Goal: Task Accomplishment & Management: Manage account settings

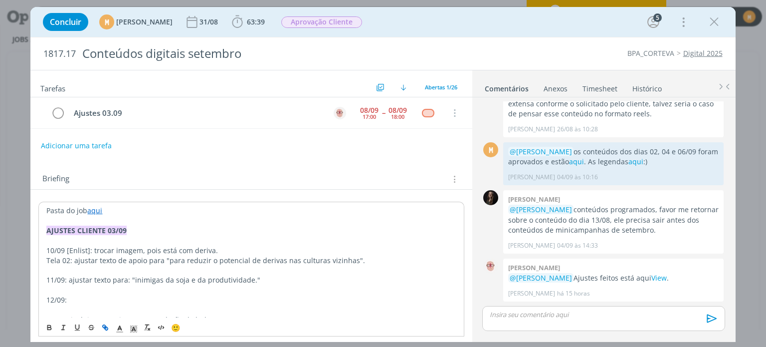
click at [597, 89] on link "Timesheet" at bounding box center [600, 86] width 36 height 14
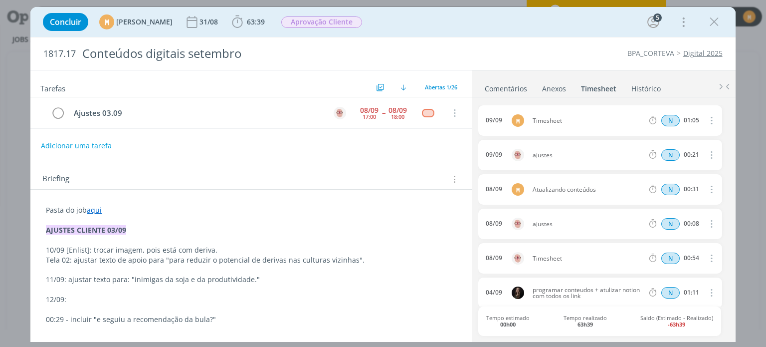
click at [551, 121] on span "Timesheet" at bounding box center [588, 121] width 119 height 6
click at [708, 124] on icon "dialog" at bounding box center [711, 120] width 11 height 12
click at [687, 149] on link "Editar" at bounding box center [683, 153] width 79 height 16
click at [559, 120] on div "Timesheet" at bounding box center [560, 120] width 54 height 11
click at [563, 120] on div "Timesheet" at bounding box center [560, 120] width 54 height 11
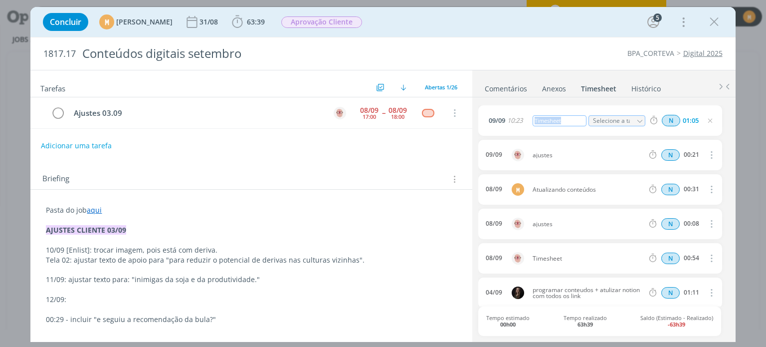
drag, startPoint x: 565, startPoint y: 120, endPoint x: 501, endPoint y: 96, distance: 68.4
click at [501, 96] on div "Comentários Anexos 0 Timesheet Histórico 0 Mayara peruzzo @Todos Cronograma no …" at bounding box center [604, 205] width 263 height 271
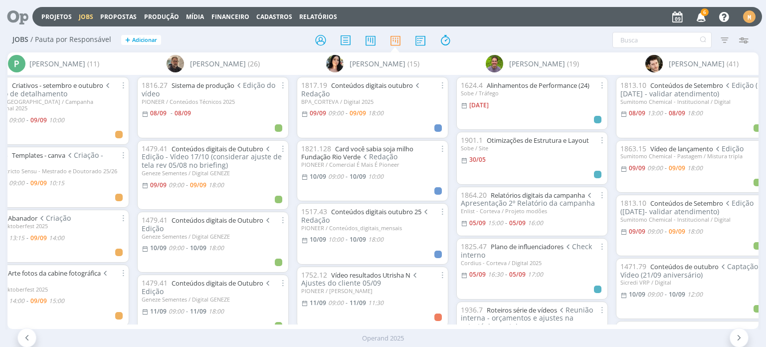
scroll to position [0, 2437]
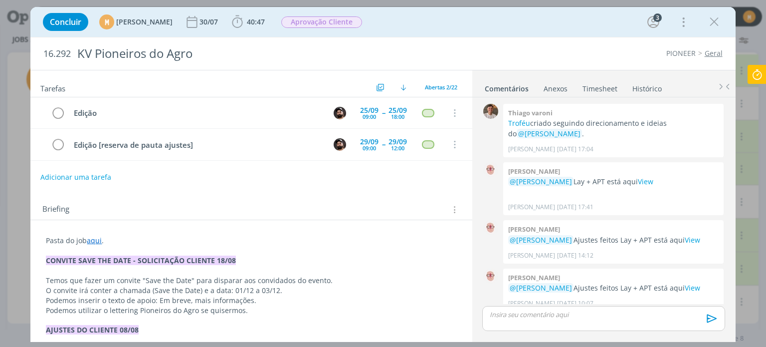
scroll to position [269, 0]
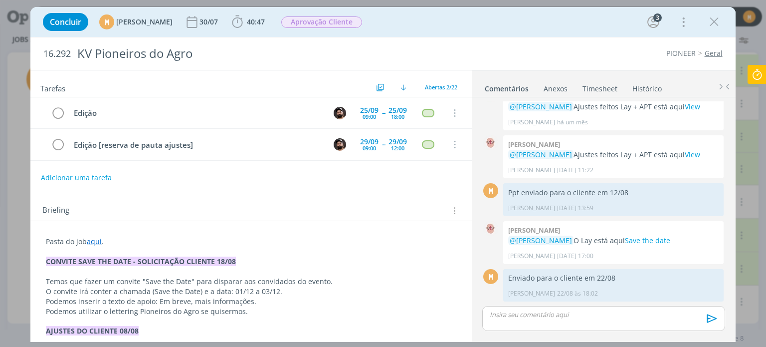
click at [756, 73] on icon at bounding box center [757, 74] width 18 height 19
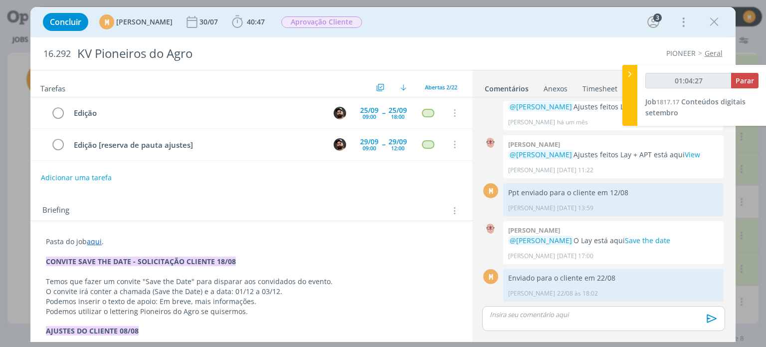
click at [760, 82] on div "01:04:27 Parar Job 1817.17 Conteúdos digitais setembro" at bounding box center [702, 95] width 129 height 61
click at [751, 82] on span "Parar" at bounding box center [745, 80] width 18 height 9
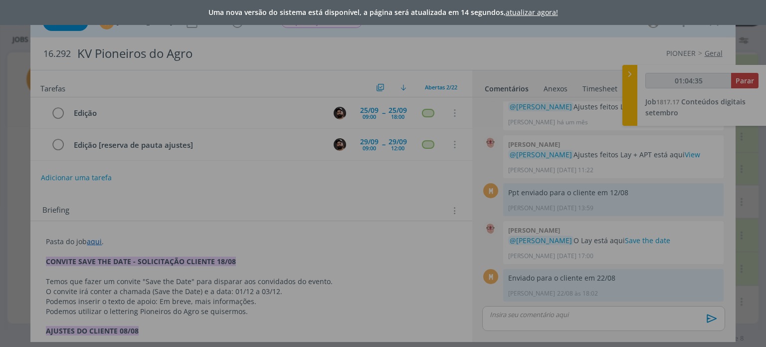
type input "01:05:00"
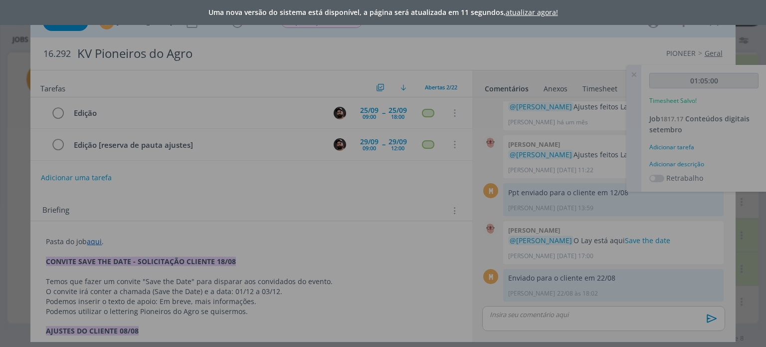
click at [531, 14] on link "atualizar agora!" at bounding box center [532, 11] width 52 height 9
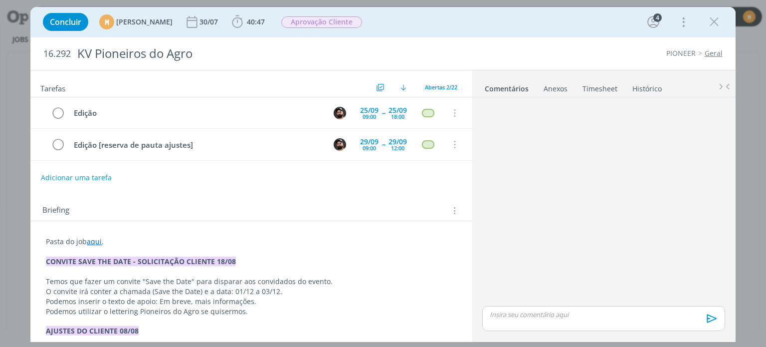
scroll to position [269, 0]
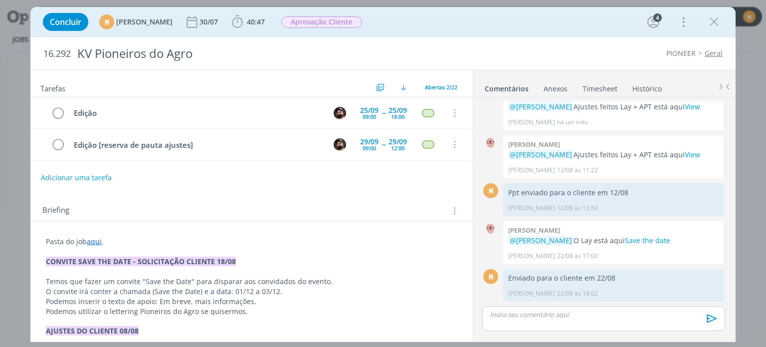
click at [592, 88] on link "Timesheet" at bounding box center [600, 86] width 36 height 14
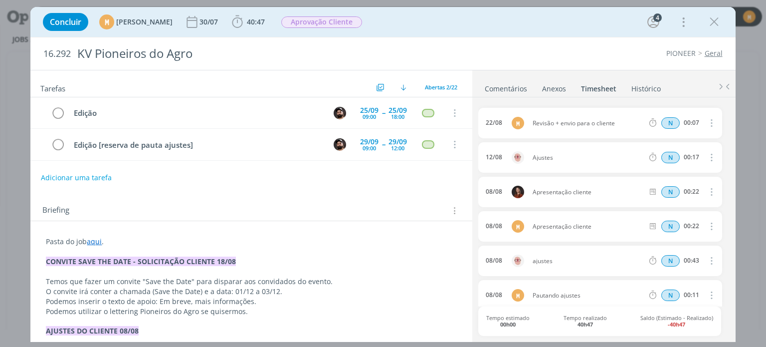
scroll to position [0, 0]
